Goal: Transaction & Acquisition: Download file/media

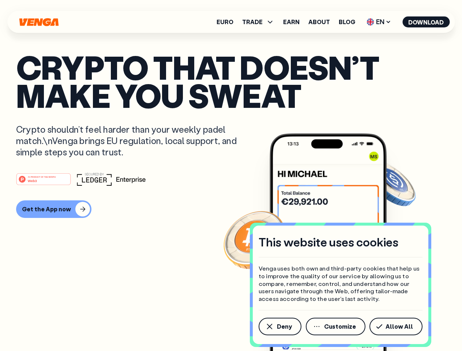
click at [231, 176] on div "#1 PRODUCT OF THE MONTH Web3" at bounding box center [231, 179] width 430 height 13
click at [279, 327] on span "Deny" at bounding box center [284, 327] width 15 height 6
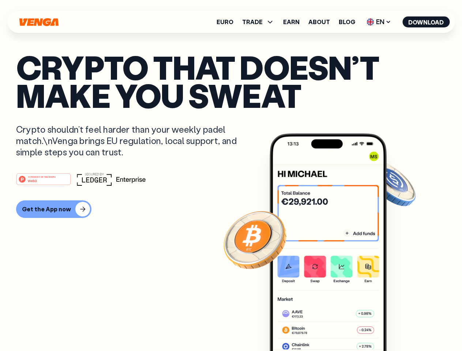
click at [336, 327] on img at bounding box center [327, 255] width 117 height 245
click at [397, 327] on article "Crypto that doesn’t make you sweat Crypto shouldn’t feel harder than your weekl…" at bounding box center [231, 190] width 430 height 274
click at [260, 22] on span "TRADE" at bounding box center [252, 22] width 20 height 6
click at [379, 22] on span "EN" at bounding box center [379, 22] width 30 height 12
click at [426, 22] on button "Download" at bounding box center [425, 21] width 47 height 11
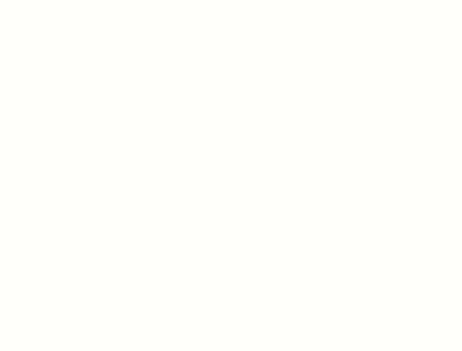
click at [53, 0] on html "This website uses cookies Venga uses both own and third-party cookies that help…" at bounding box center [231, 0] width 462 height 0
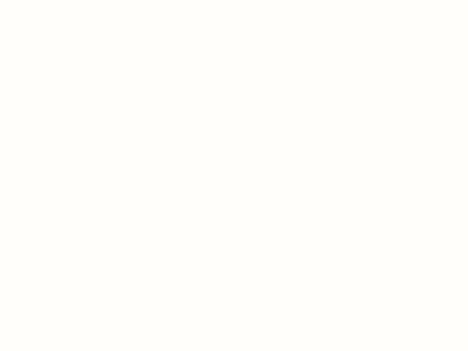
click at [45, 0] on html "This website uses cookies Venga uses both own and third-party cookies that help…" at bounding box center [234, 0] width 468 height 0
